Goal: Check status

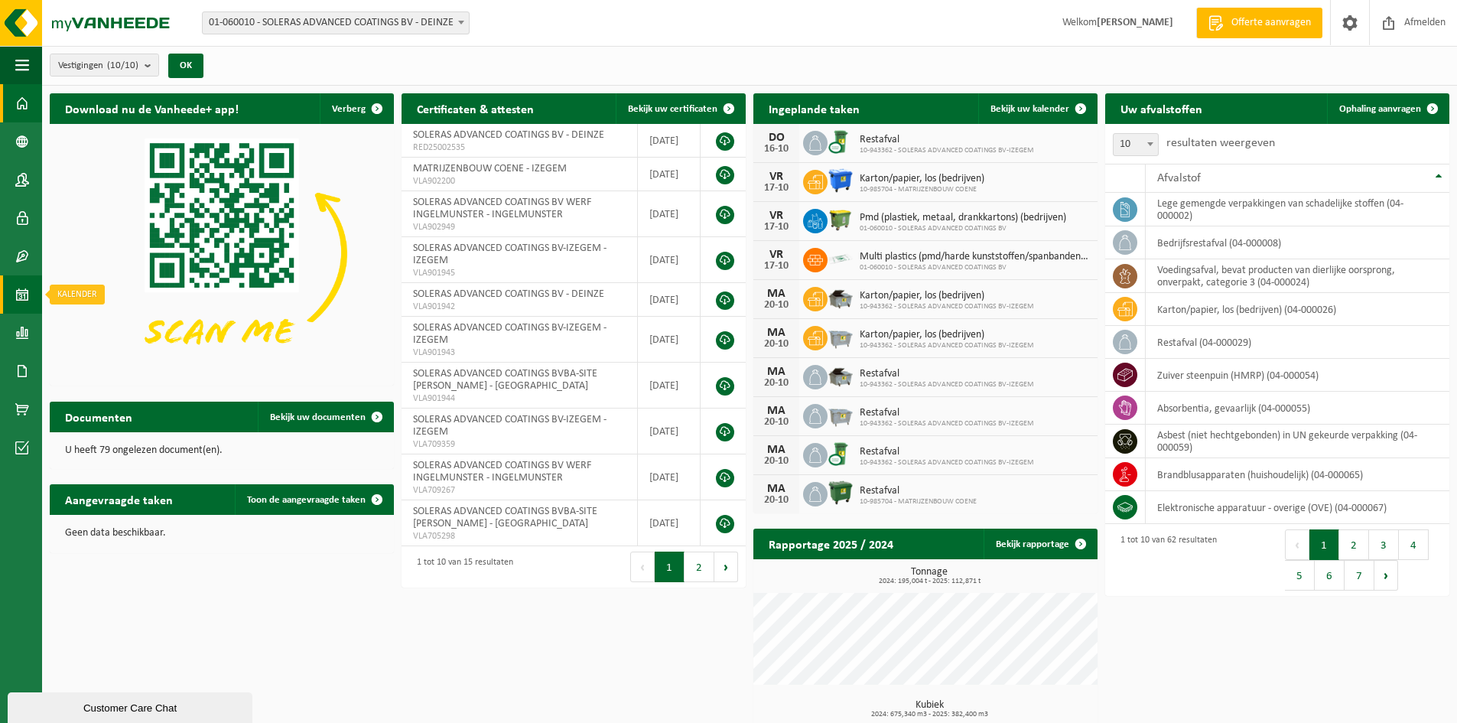
click at [21, 288] on span at bounding box center [22, 294] width 14 height 38
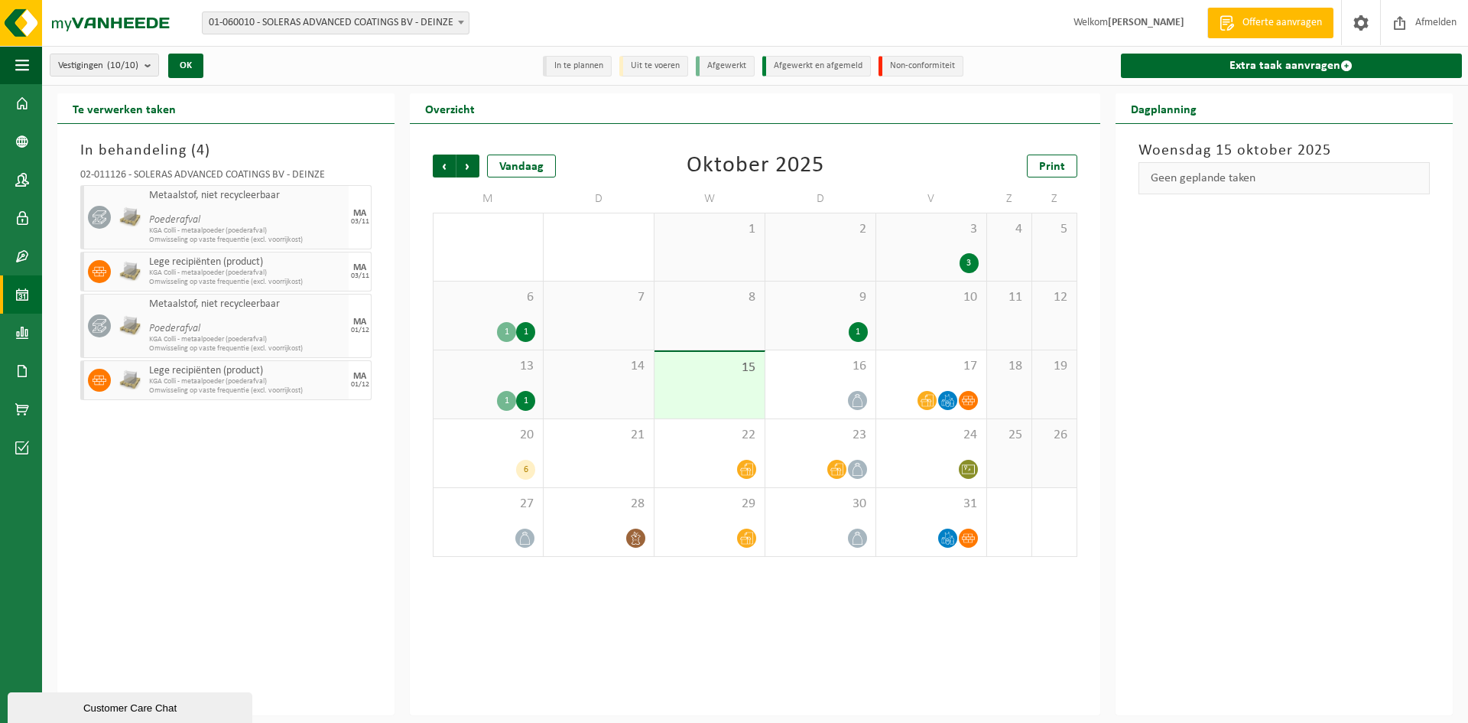
click at [511, 376] on div "13 1 1" at bounding box center [488, 384] width 109 height 68
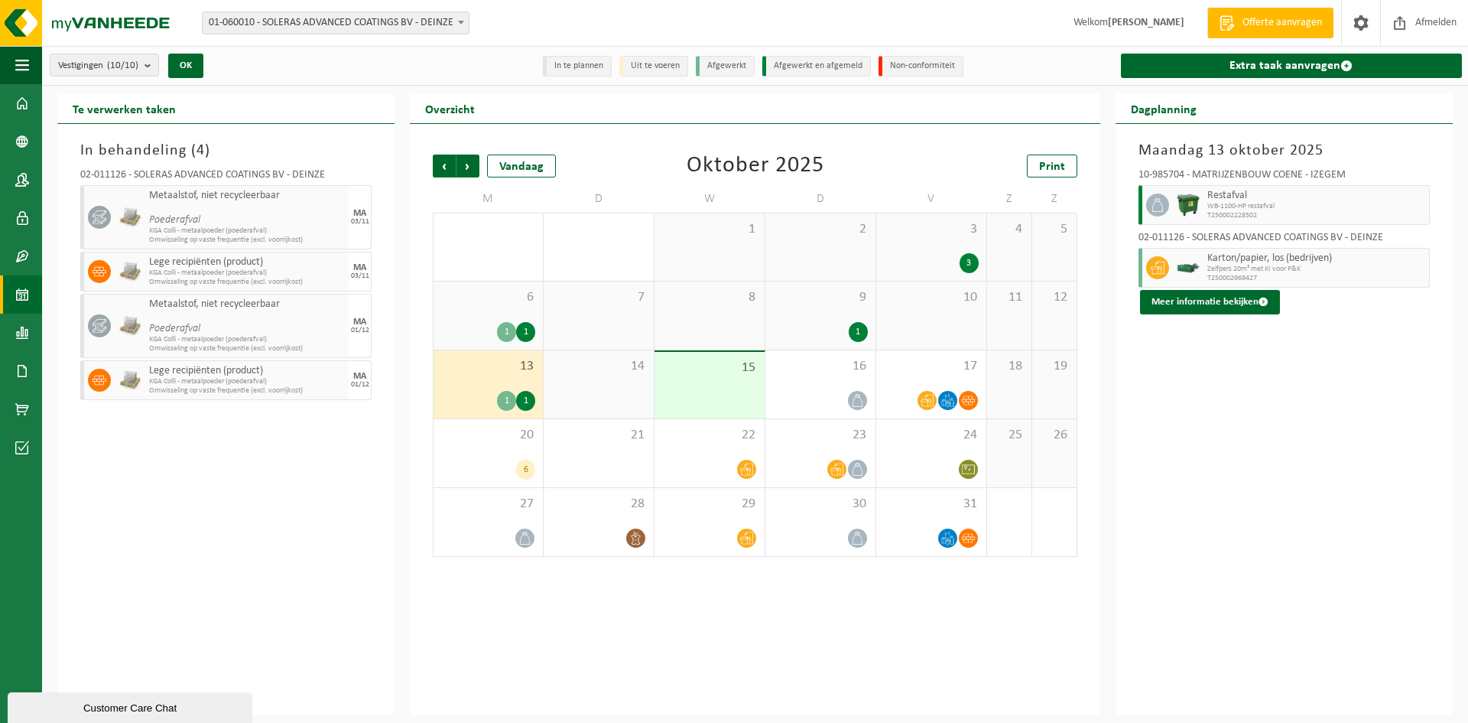
click at [550, 382] on div "14" at bounding box center [599, 384] width 110 height 68
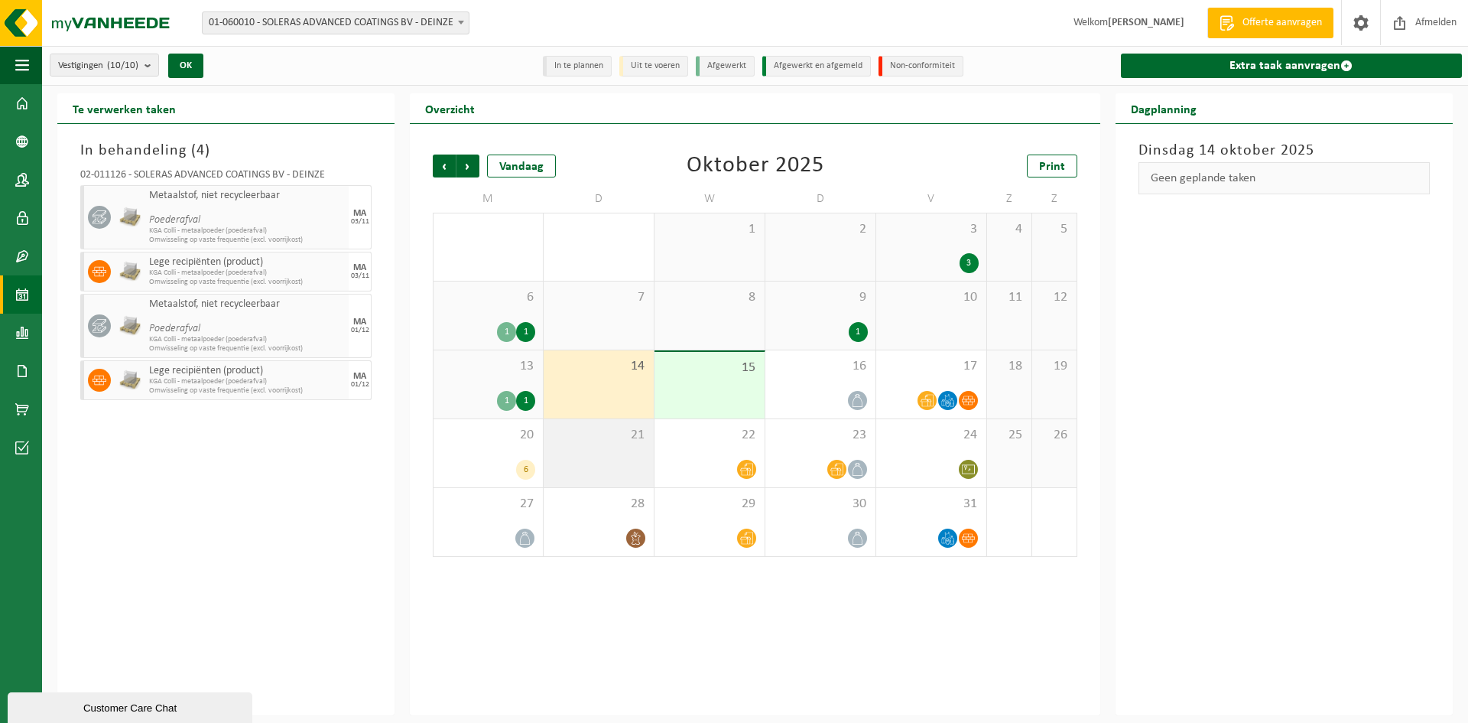
click at [567, 432] on span "21" at bounding box center [598, 435] width 95 height 17
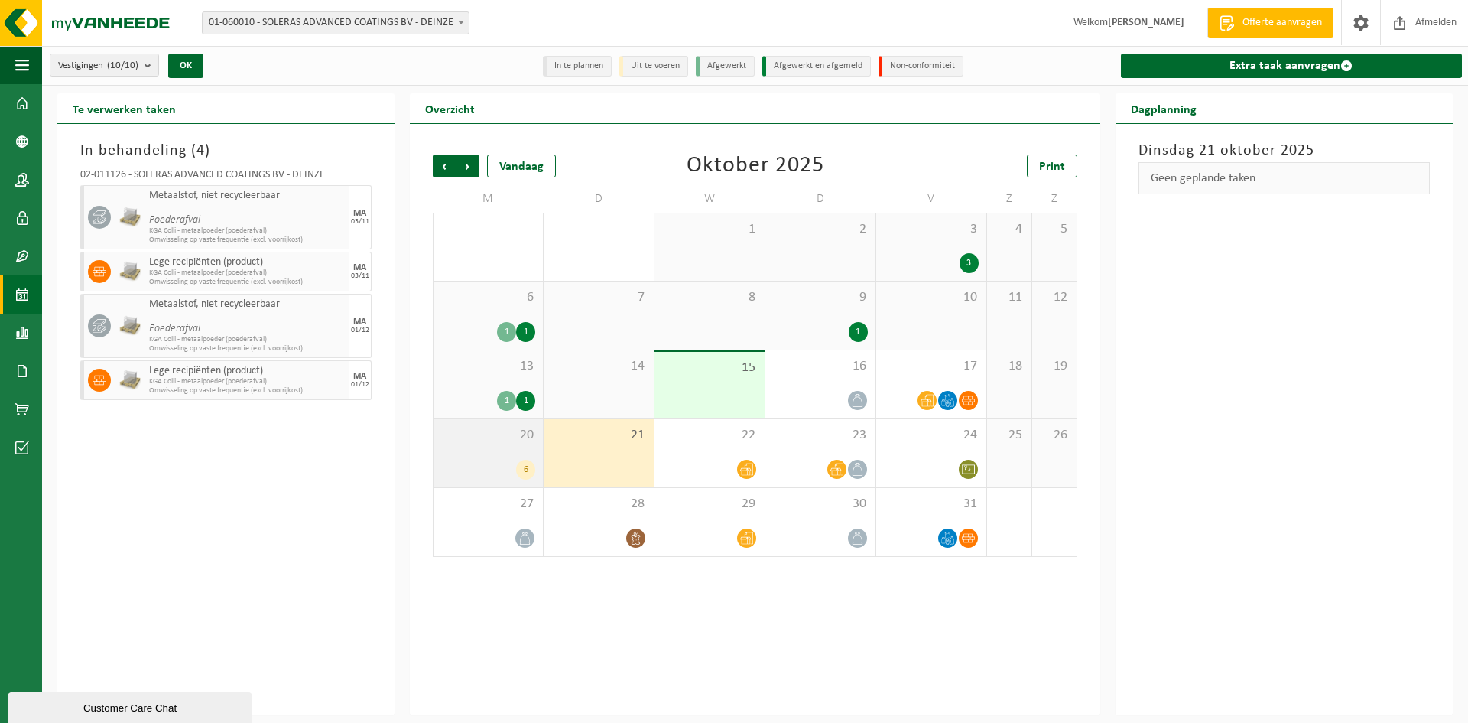
click at [522, 450] on div "20 6" at bounding box center [488, 453] width 109 height 68
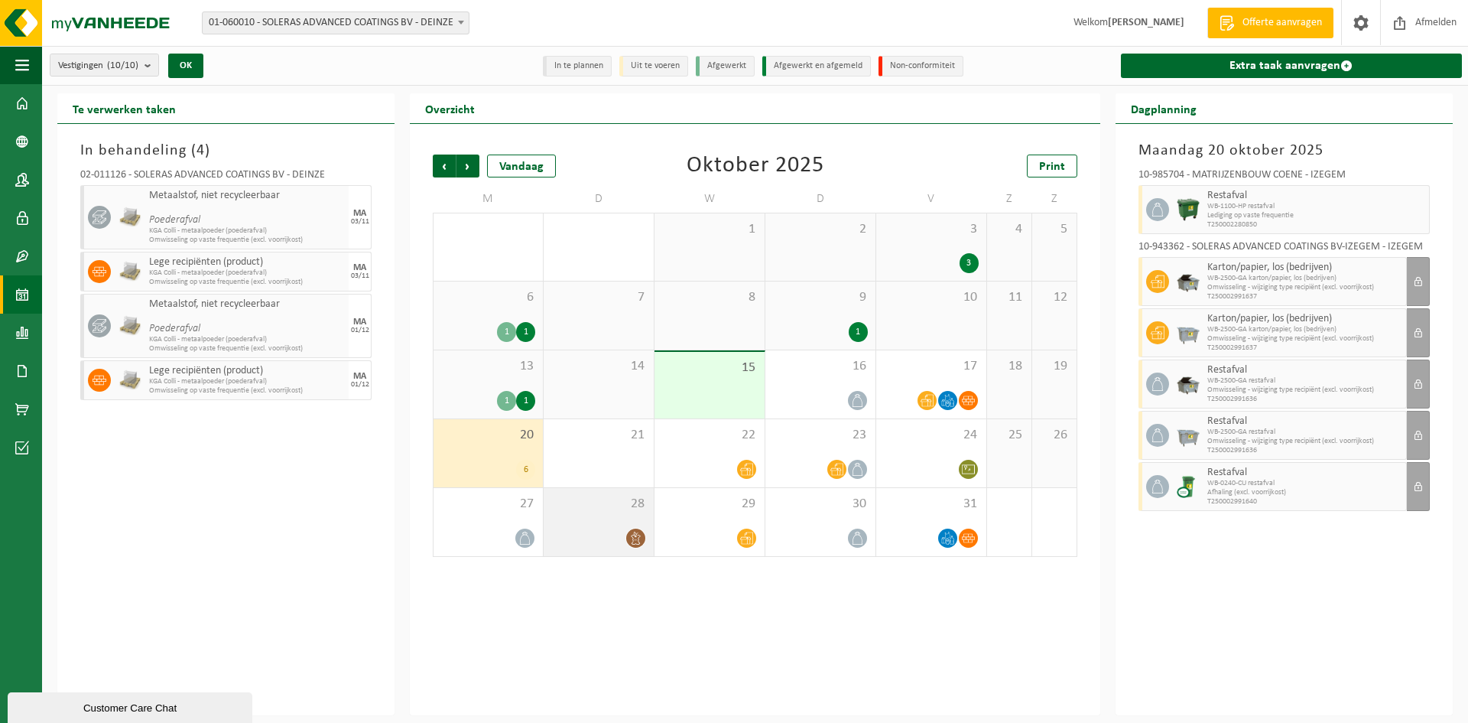
click at [614, 536] on div at bounding box center [598, 538] width 95 height 21
